Goal: Task Accomplishment & Management: Use online tool/utility

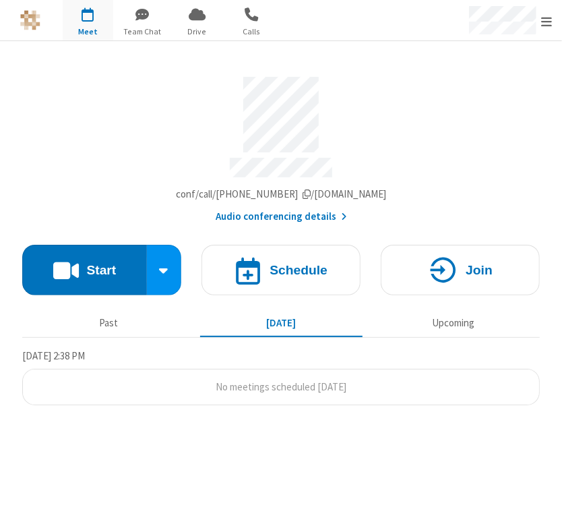
click at [307, 79] on div "Account details" at bounding box center [281, 115] width 518 height 76
click at [307, 169] on div "Account details" at bounding box center [281, 170] width 518 height 24
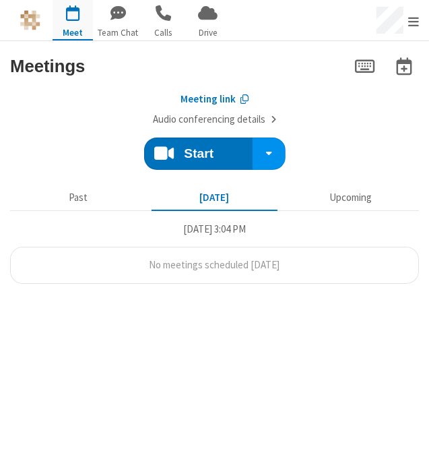
click at [272, 329] on section "Start Meetings Meeting link Audio conferencing details Start Schedule Join Past…" at bounding box center [214, 258] width 429 height 435
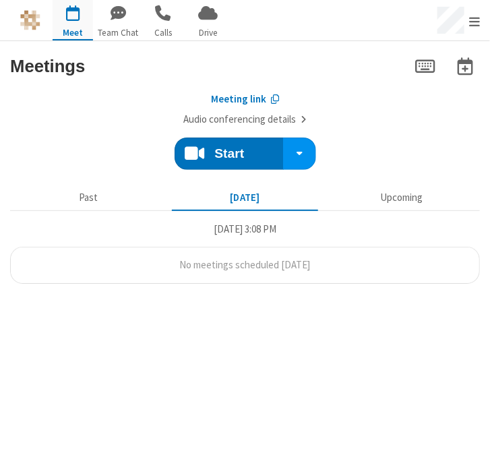
click at [47, 293] on div "Past Today Upcoming Wednesday, October 8, 3:08 PM No meetings scheduled today" at bounding box center [245, 237] width 470 height 114
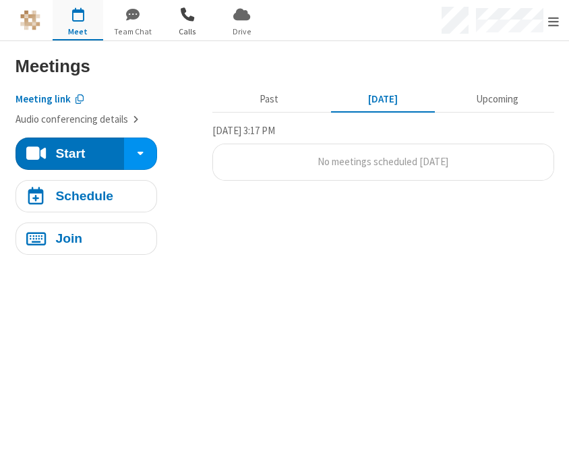
click at [191, 28] on span "Calls" at bounding box center [187, 32] width 51 height 12
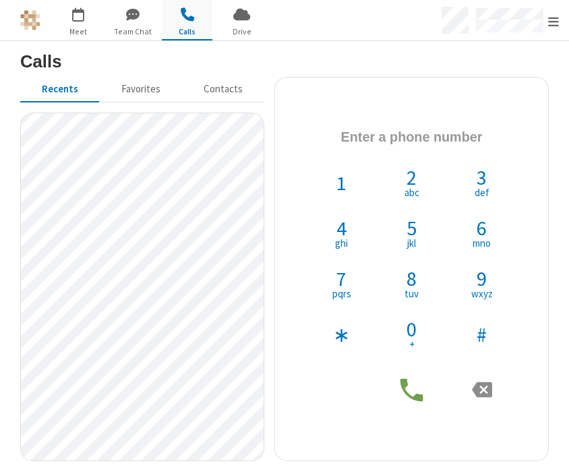
click at [31, 26] on img at bounding box center [30, 20] width 20 height 20
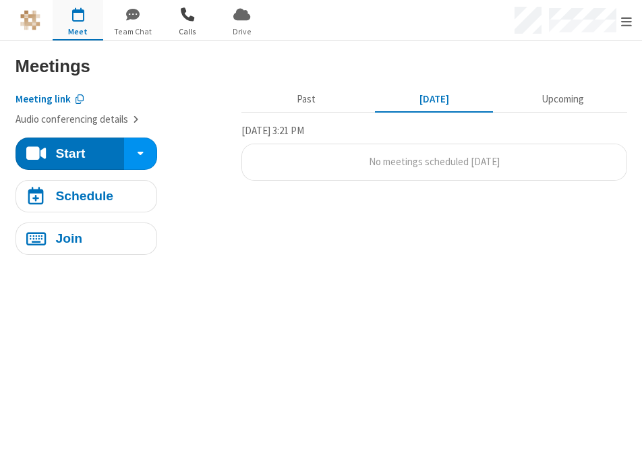
click at [195, 29] on span "Calls" at bounding box center [187, 32] width 51 height 12
